Goal: Check status

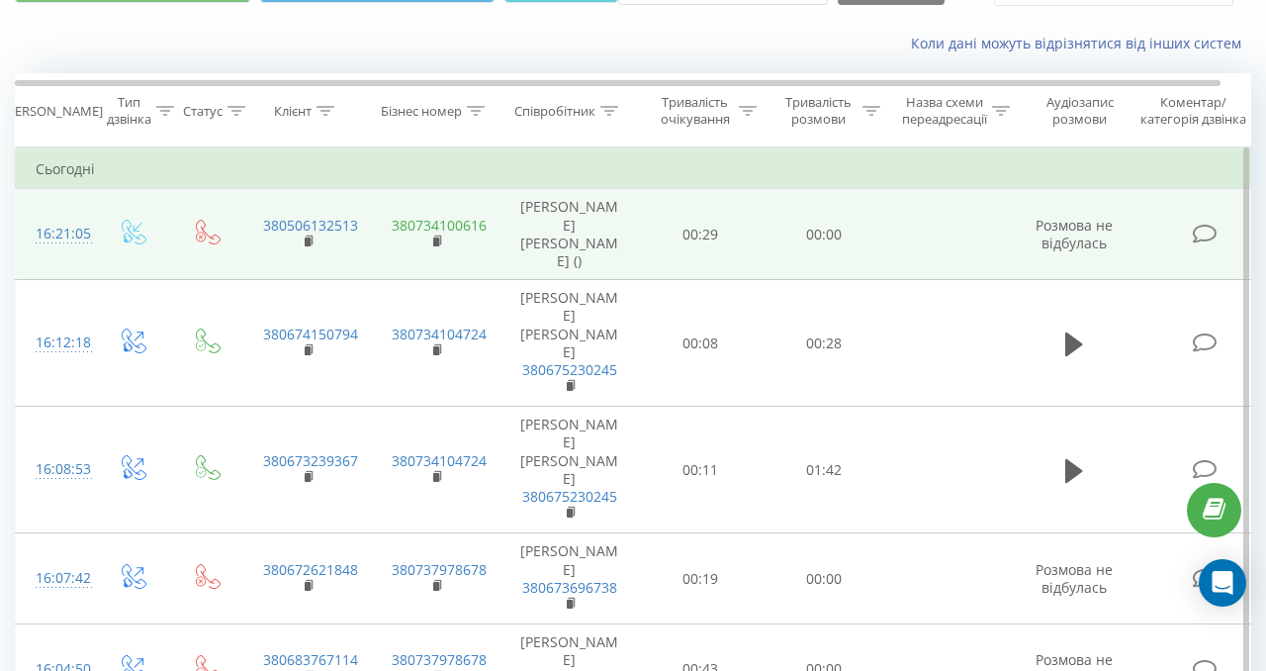
scroll to position [21, 0]
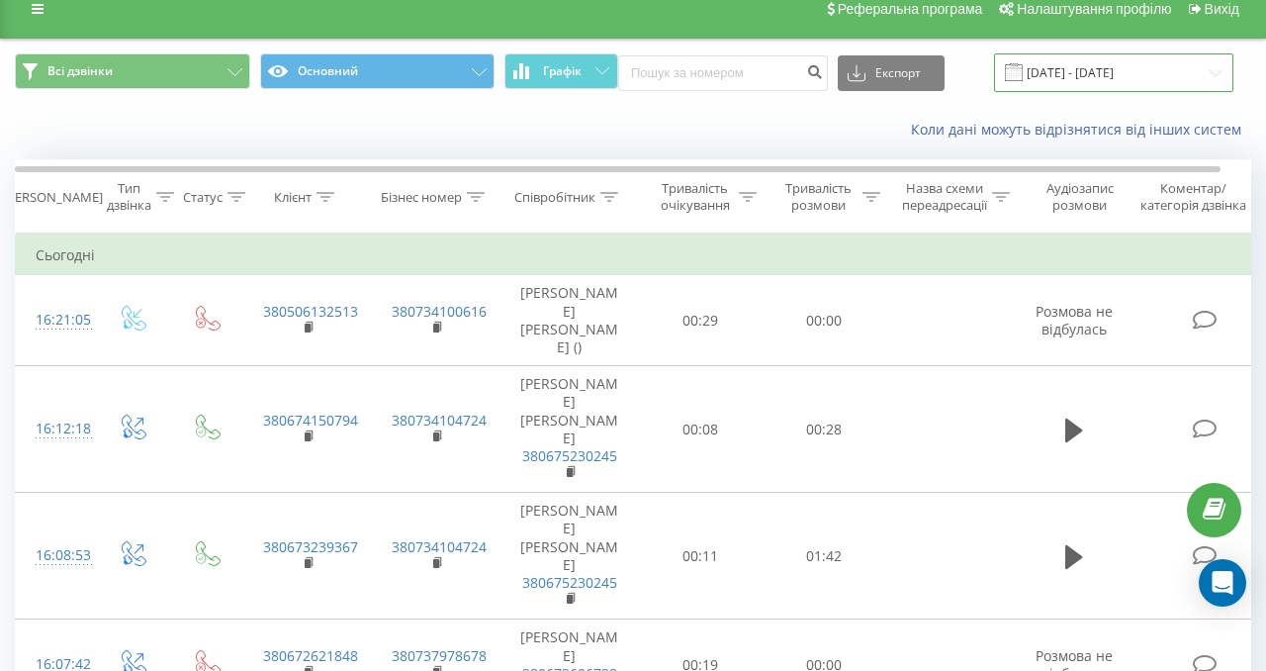
click at [1130, 69] on input "[DATE] - [DATE]" at bounding box center [1113, 72] width 239 height 39
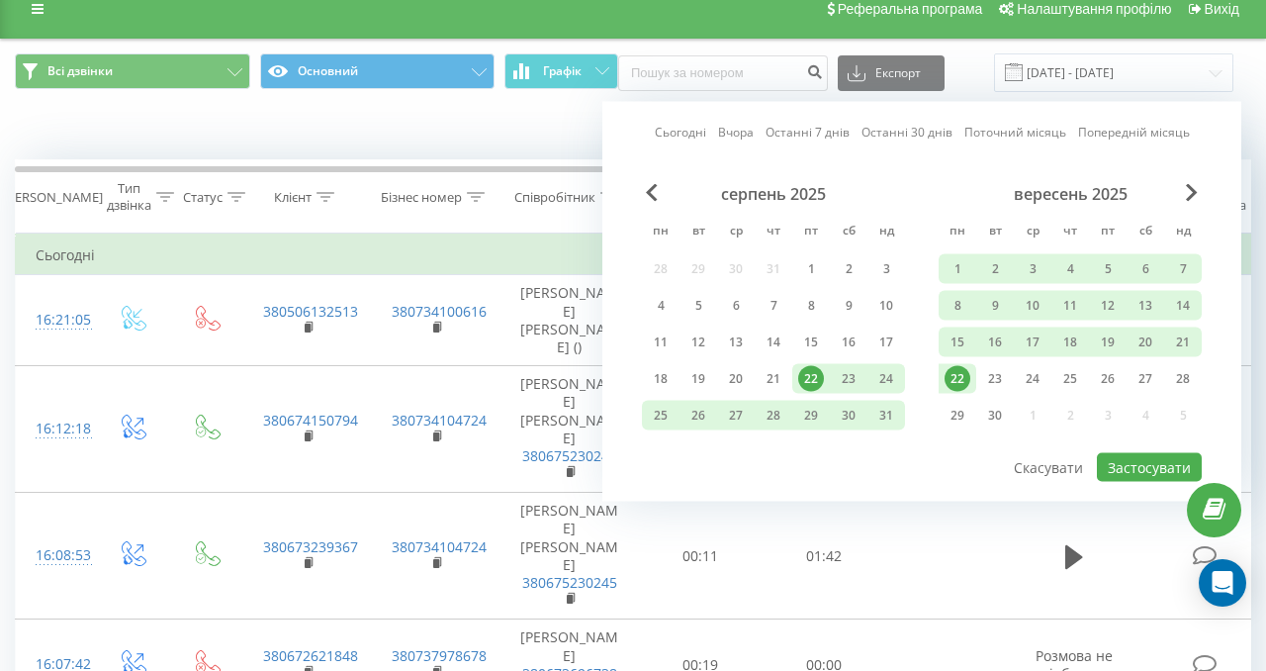
click at [967, 380] on div "22" at bounding box center [958, 379] width 26 height 26
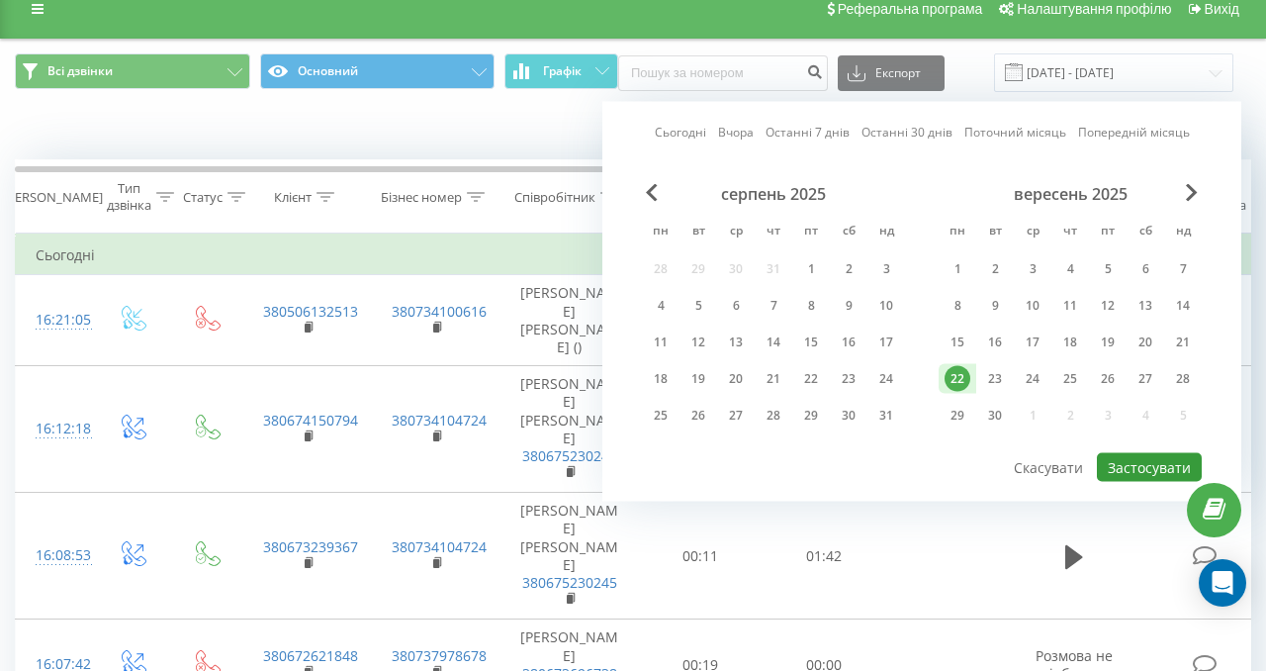
click at [1128, 468] on button "Застосувати" at bounding box center [1149, 467] width 105 height 29
type input "[DATE] - [DATE]"
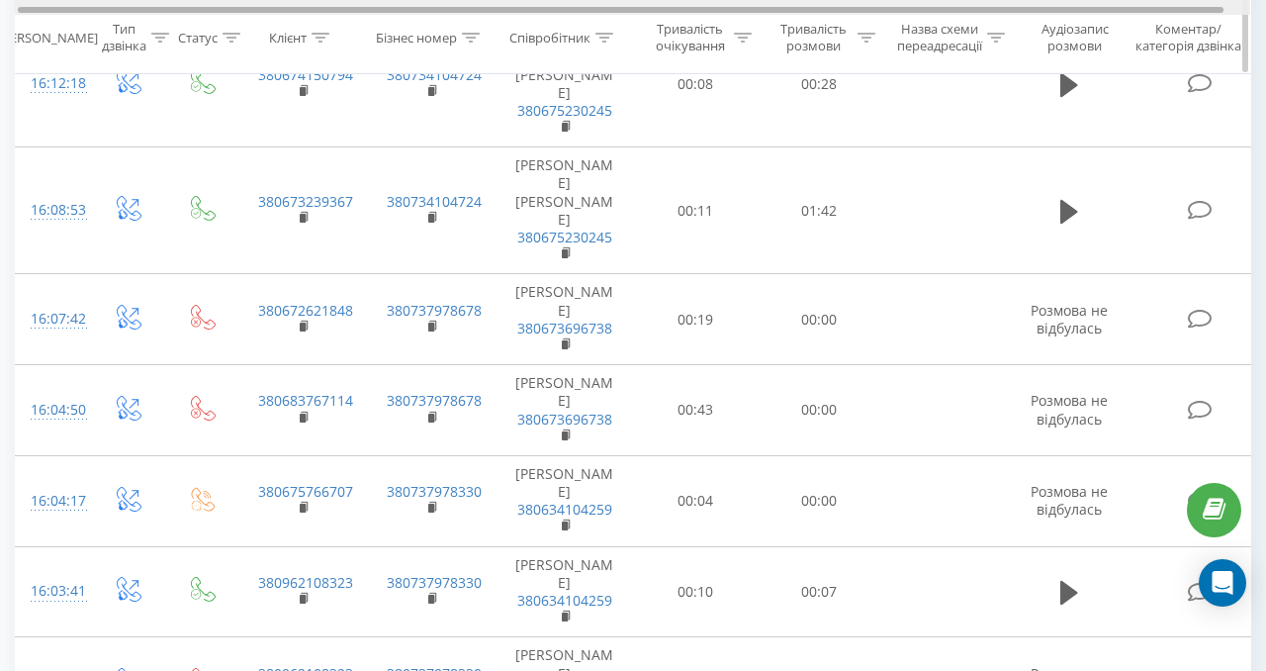
scroll to position [0, 4]
